Goal: Transaction & Acquisition: Purchase product/service

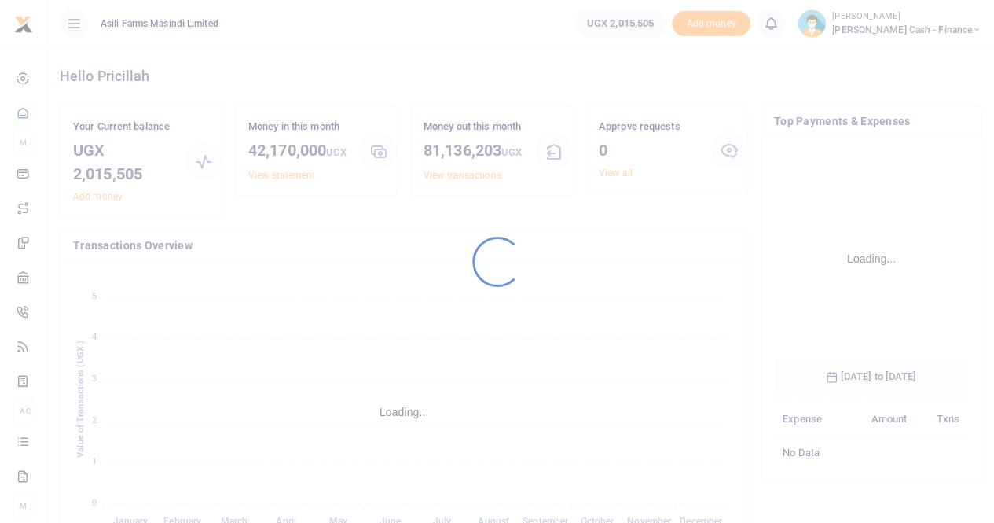
scroll to position [246, 182]
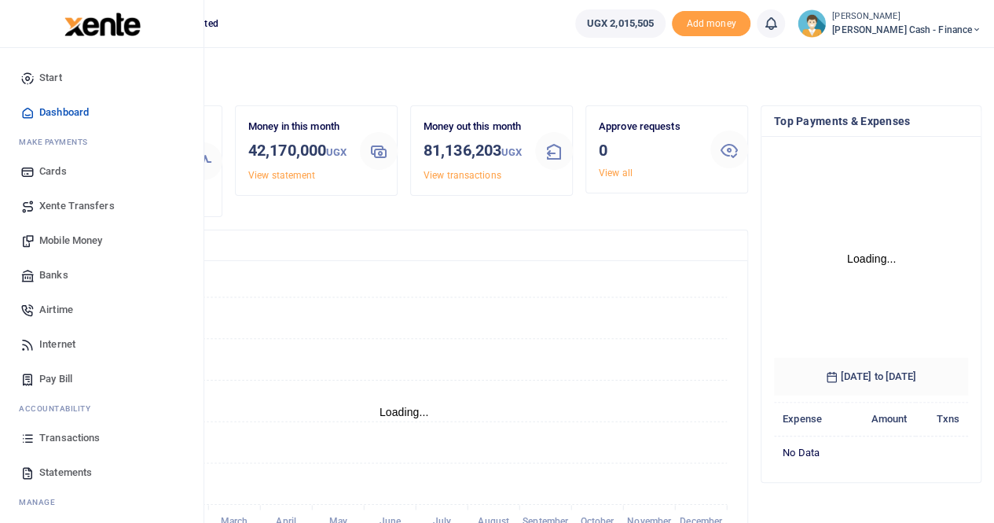
click at [60, 235] on span "Mobile Money" at bounding box center [70, 241] width 63 height 16
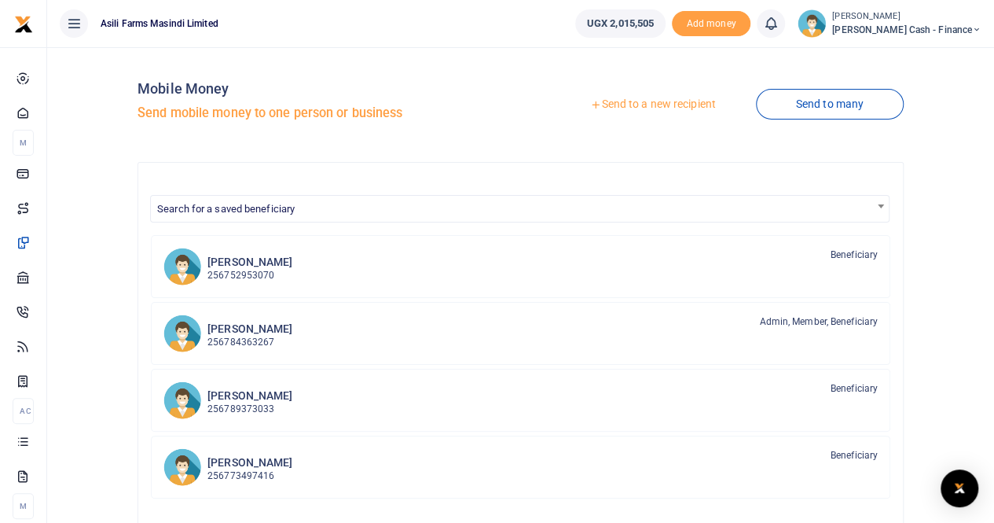
click at [619, 106] on div at bounding box center [497, 261] width 994 height 523
click at [631, 98] on link "Send to a new recipient" at bounding box center [652, 104] width 205 height 28
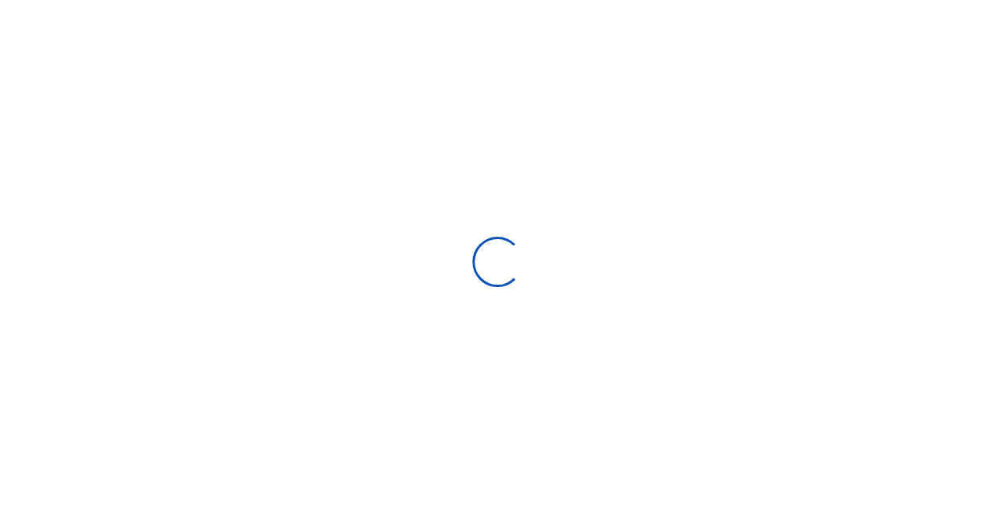
select select "Loading bundles"
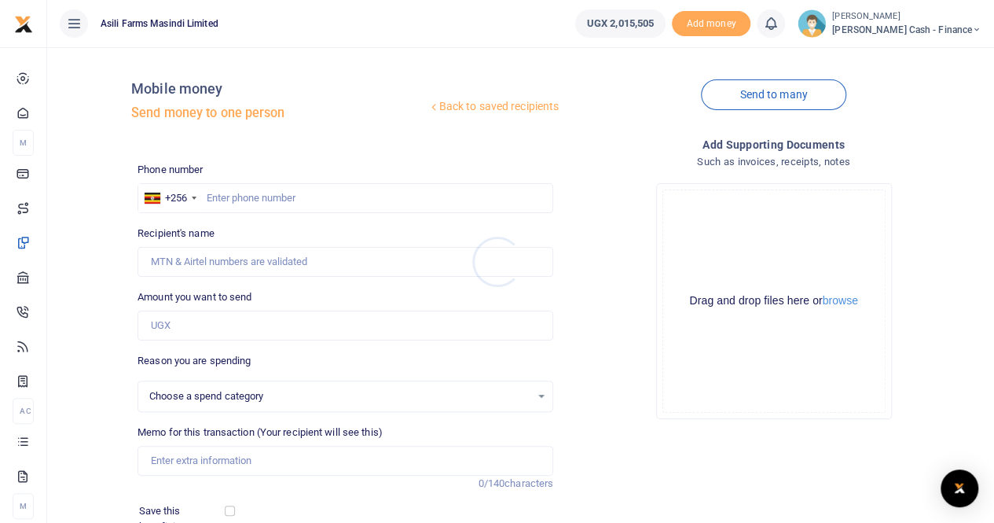
click at [252, 194] on div at bounding box center [497, 261] width 994 height 523
click at [236, 200] on input "text" at bounding box center [346, 198] width 416 height 30
select select
paste input "0774-597589"
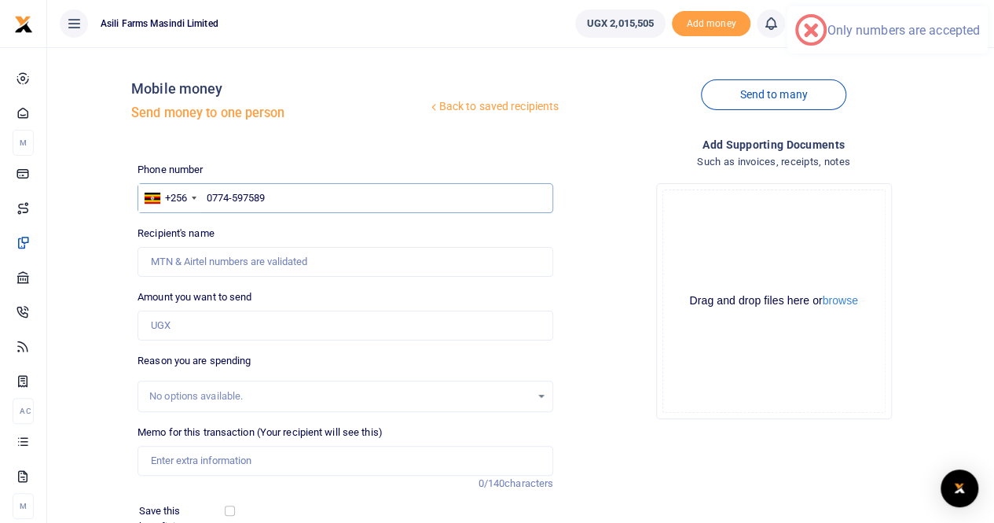
click at [233, 197] on input "0774-597589" at bounding box center [346, 198] width 416 height 30
type input "0774597589"
type input "Irine Basemera"
type input "0774597589"
click at [220, 265] on input "Found" at bounding box center [346, 262] width 416 height 30
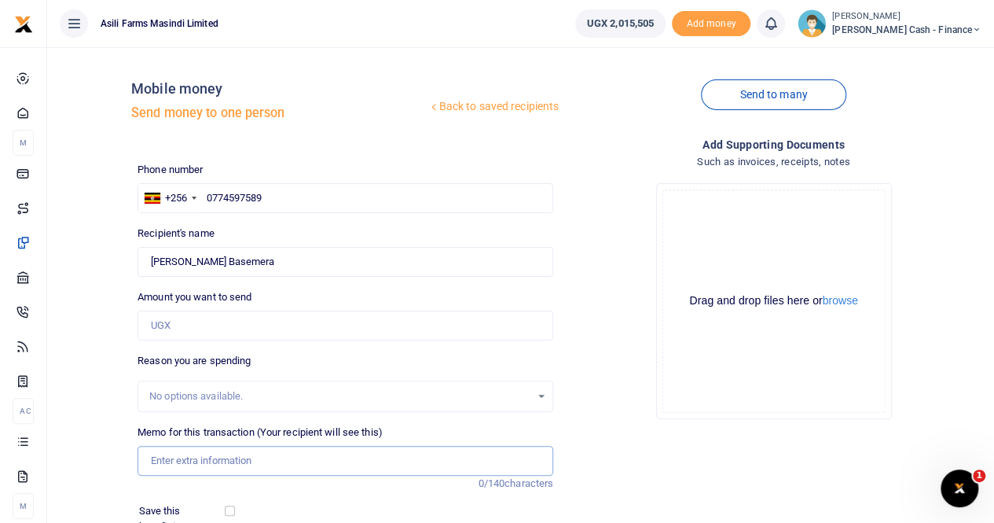
click at [164, 460] on input "Memo for this transaction (Your recipient will see this)" at bounding box center [346, 461] width 416 height 30
paste input "Requisition for replacement laptop charger for Benjamin"
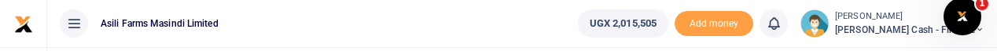
type input "Requisition for replacement laptop charger for Benjamin"
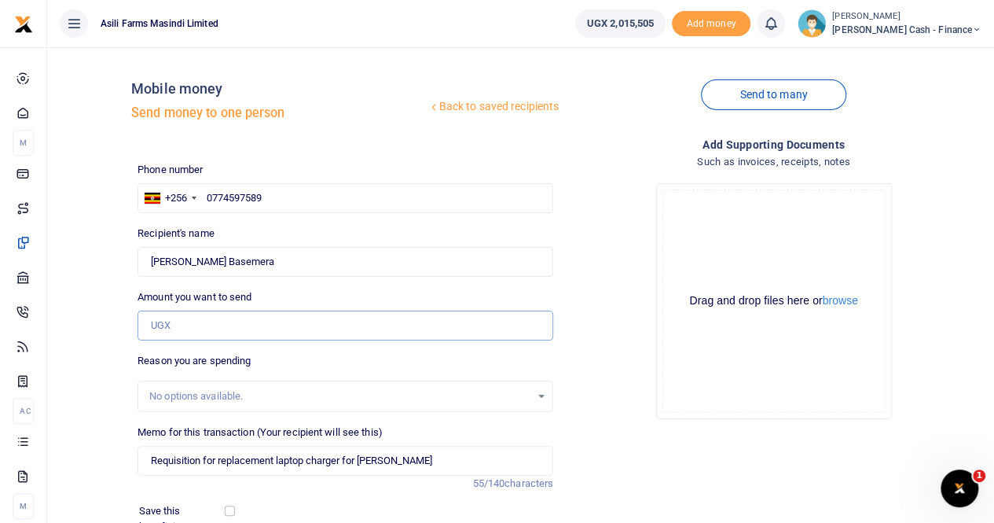
click at [167, 328] on input "Amount you want to send" at bounding box center [346, 326] width 416 height 30
paste input "180,000"
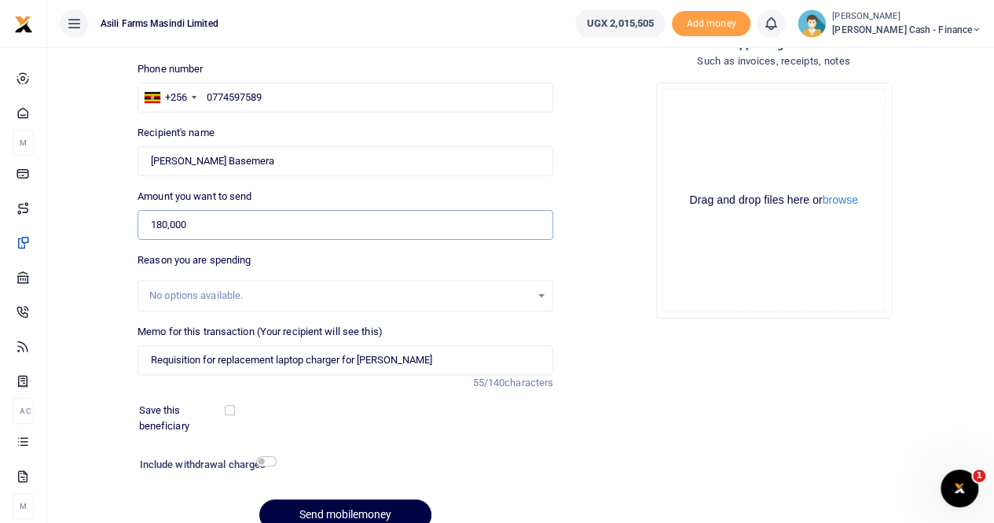
scroll to position [79, 0]
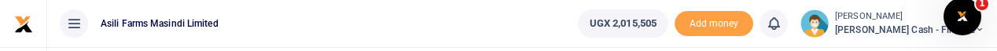
type input "180,000"
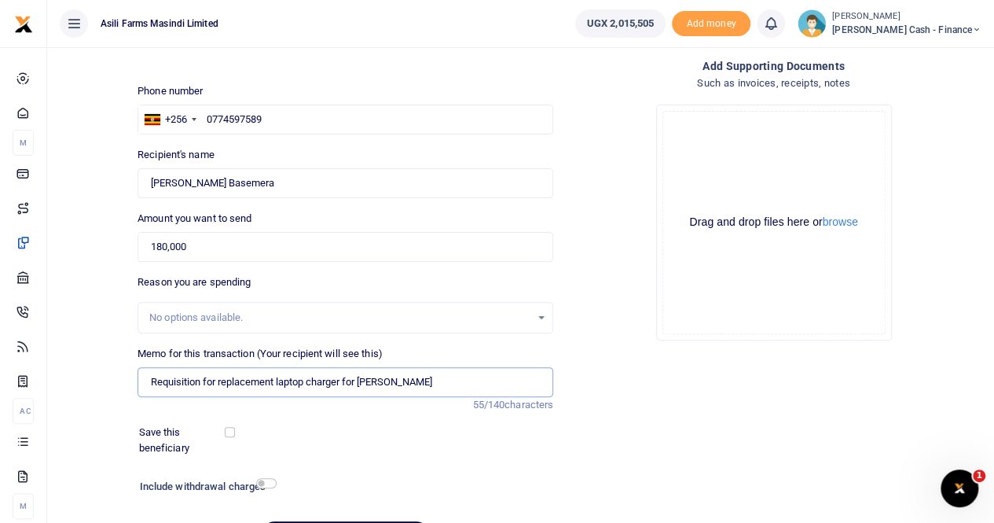
click at [421, 379] on input "Requisition for replacement laptop charger for Benjamin" at bounding box center [346, 382] width 416 height 30
paste input "KIBSTECH"
type input "Requisition for replacement laptop charger for Benjamin to KIBSTECH"
click at [841, 225] on button "browse" at bounding box center [840, 222] width 35 height 12
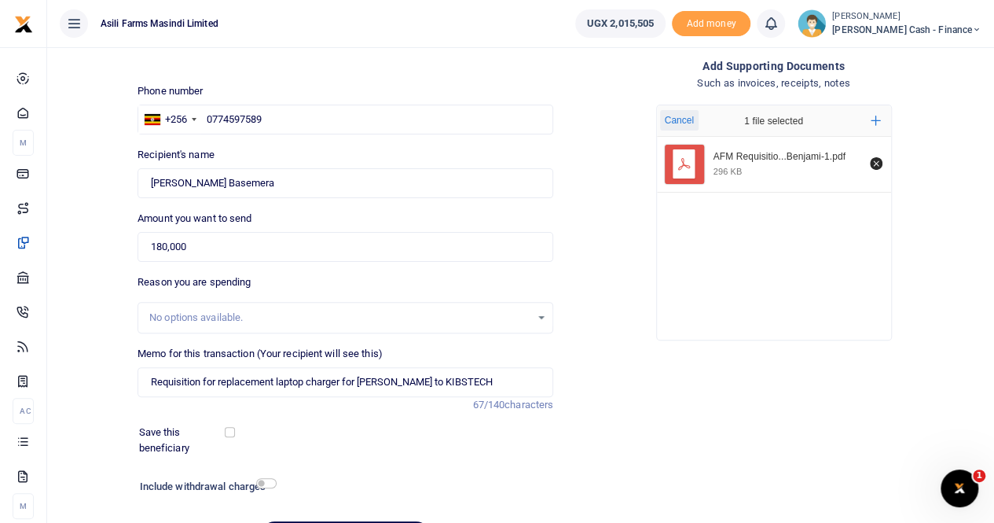
scroll to position [157, 0]
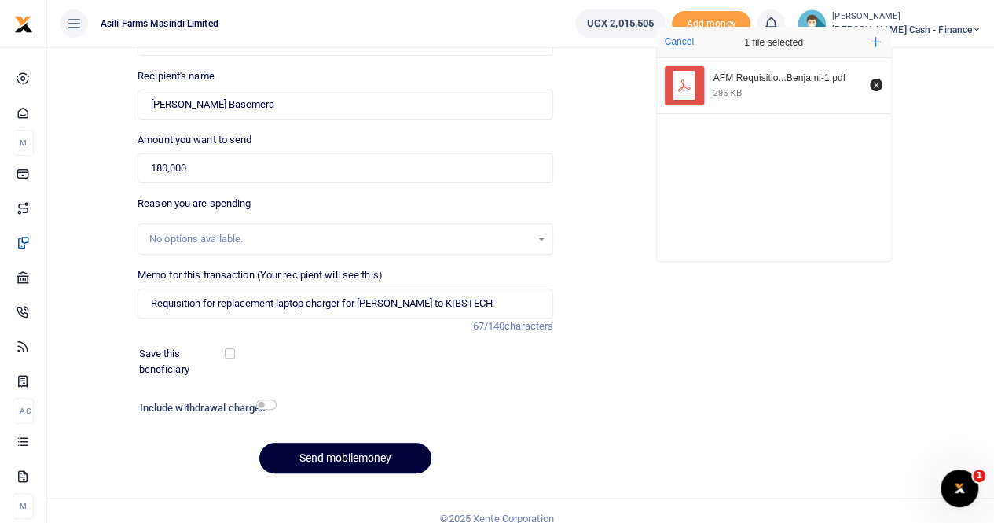
click at [311, 452] on button "Send mobilemoney" at bounding box center [345, 458] width 172 height 31
